Goal: Book appointment/travel/reservation

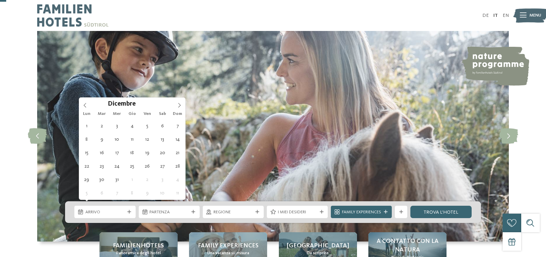
click at [182, 98] on span at bounding box center [179, 104] width 12 height 12
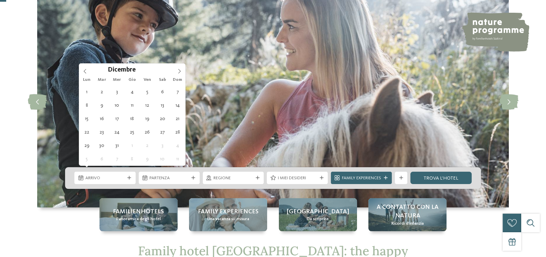
type input "****"
click at [182, 71] on span at bounding box center [179, 70] width 12 height 12
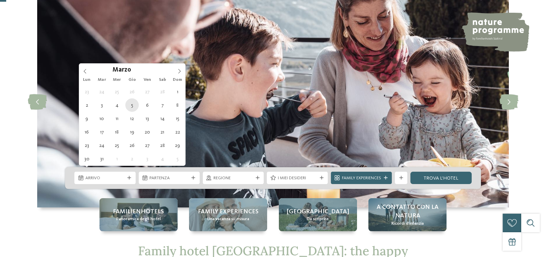
type div "[DATE]"
type input "****"
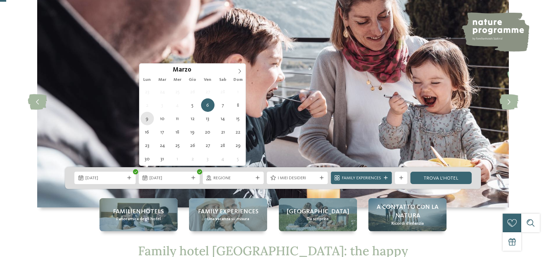
type div "[DATE]"
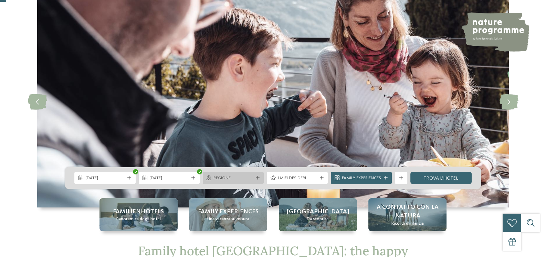
click at [227, 175] on span "Regione" at bounding box center [232, 178] width 39 height 6
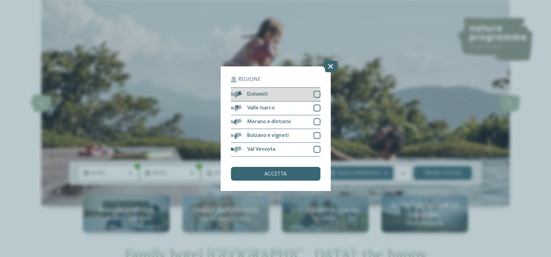
click at [318, 96] on div at bounding box center [317, 94] width 7 height 7
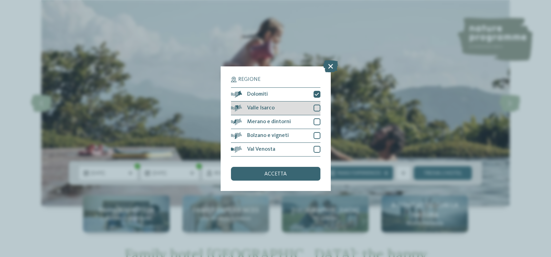
click at [315, 107] on div at bounding box center [317, 108] width 7 height 7
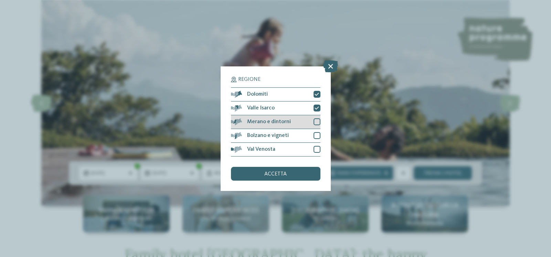
click at [316, 122] on div at bounding box center [317, 121] width 7 height 7
click at [316, 136] on div at bounding box center [317, 135] width 7 height 7
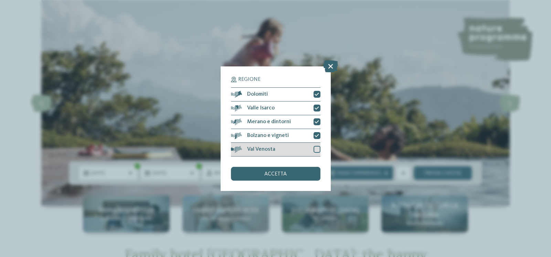
click at [317, 150] on div at bounding box center [317, 149] width 7 height 7
click at [299, 175] on div "accetta" at bounding box center [275, 174] width 89 height 14
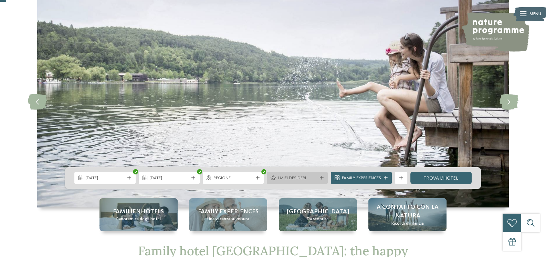
click at [298, 175] on span "I miei desideri" at bounding box center [297, 178] width 39 height 6
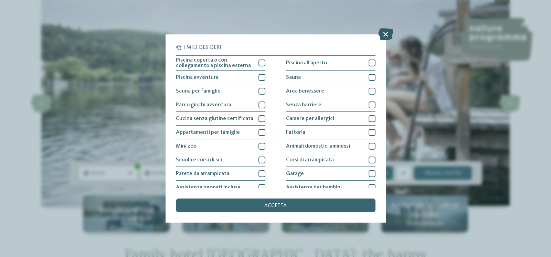
click at [385, 30] on icon at bounding box center [385, 34] width 15 height 12
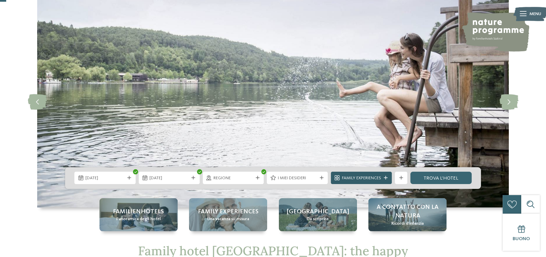
click at [376, 175] on span "Family Experiences" at bounding box center [361, 178] width 39 height 6
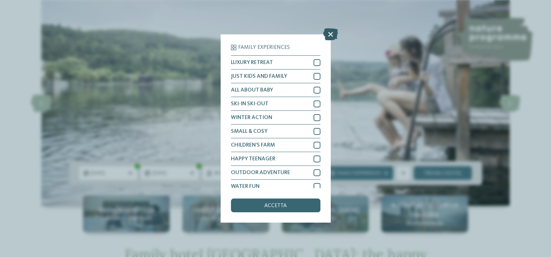
click at [331, 29] on icon at bounding box center [330, 34] width 15 height 12
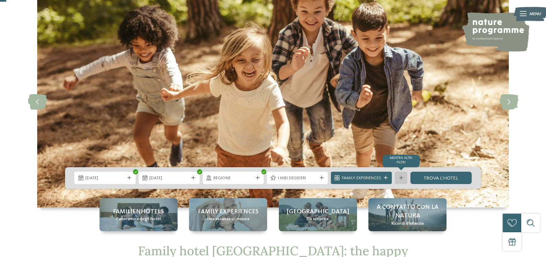
click at [402, 176] on div at bounding box center [401, 178] width 6 height 4
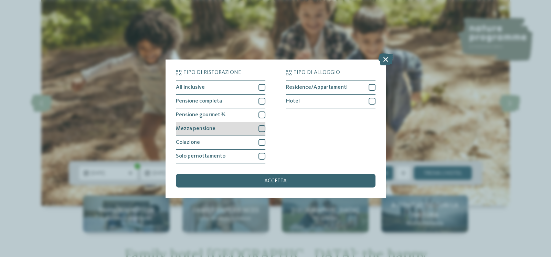
click at [256, 125] on div "Mezza pensione" at bounding box center [220, 129] width 89 height 14
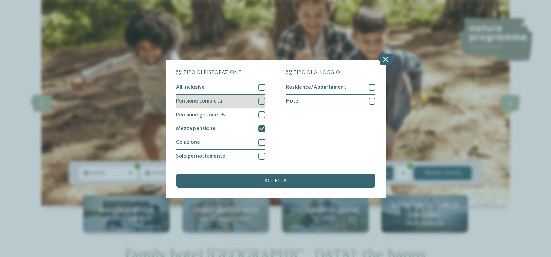
click at [261, 99] on div at bounding box center [262, 101] width 7 height 7
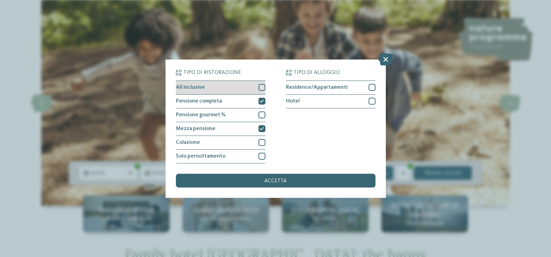
click at [261, 89] on div at bounding box center [262, 87] width 7 height 7
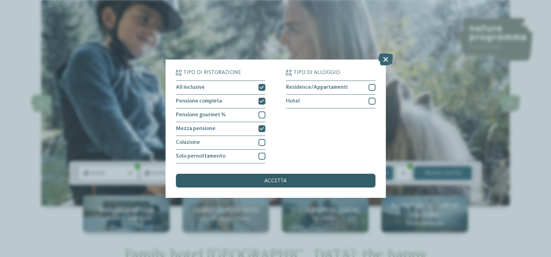
click at [276, 177] on div "accetta" at bounding box center [276, 181] width 200 height 14
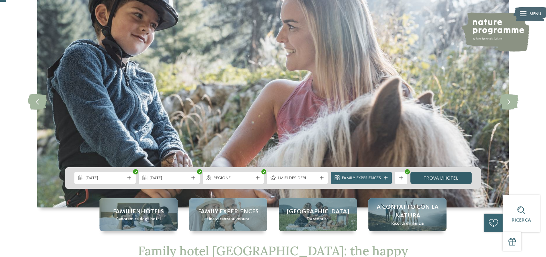
click at [440, 173] on link "trova l’hotel" at bounding box center [440, 178] width 61 height 12
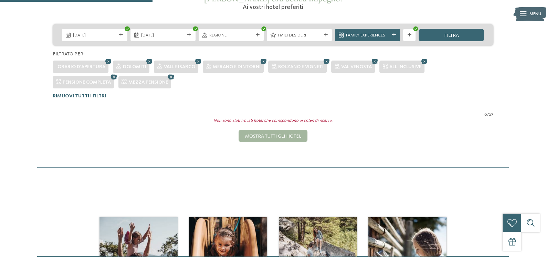
scroll to position [127, 0]
